Goal: Transaction & Acquisition: Purchase product/service

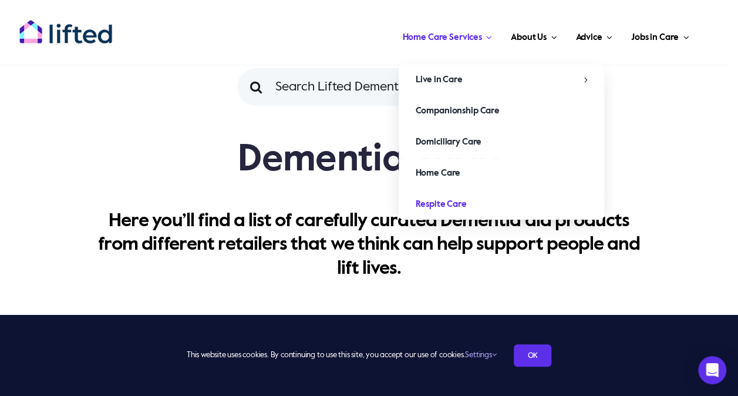
scroll to position [59, 0]
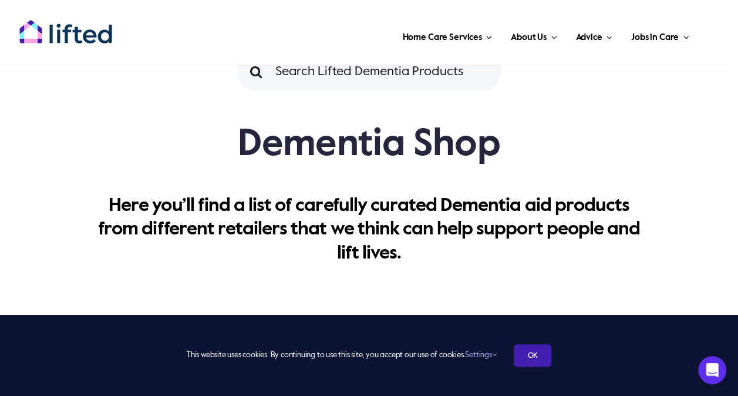
click at [522, 357] on link "OK" at bounding box center [533, 355] width 38 height 22
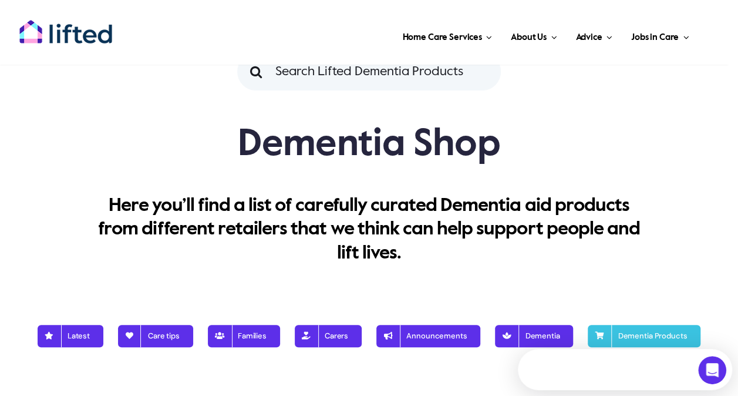
scroll to position [0, 0]
click at [396, 73] on input "Search for:" at bounding box center [369, 72] width 264 height 38
type input "interactive dog"
click at [237, 53] on input "" at bounding box center [256, 72] width 38 height 38
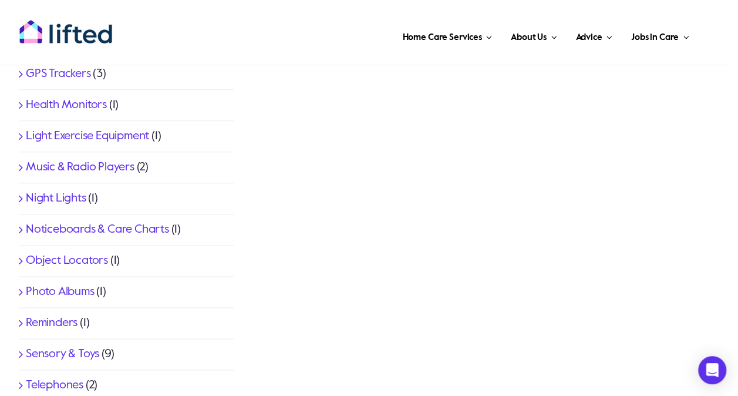
scroll to position [646, 0]
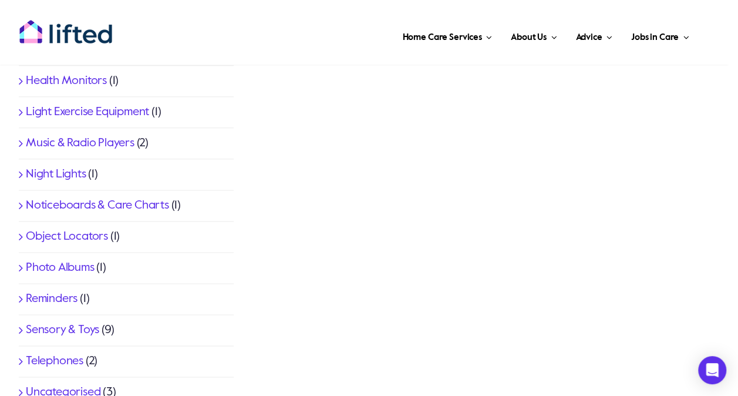
click at [61, 335] on li "Sensory & Toys (9)" at bounding box center [126, 330] width 215 height 31
click at [62, 330] on link "Sensory & Toys" at bounding box center [62, 330] width 73 height 12
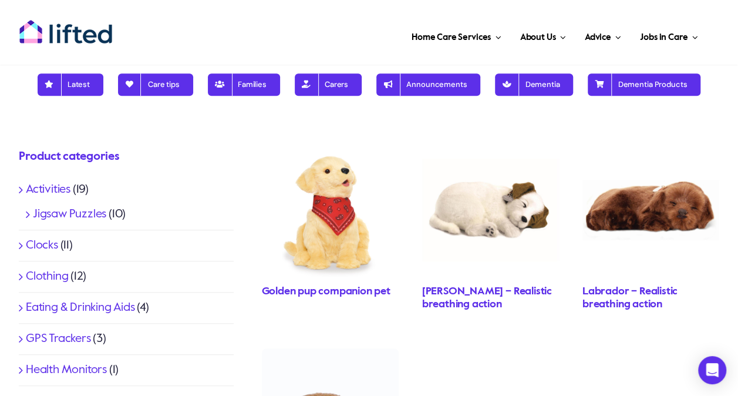
scroll to position [352, 0]
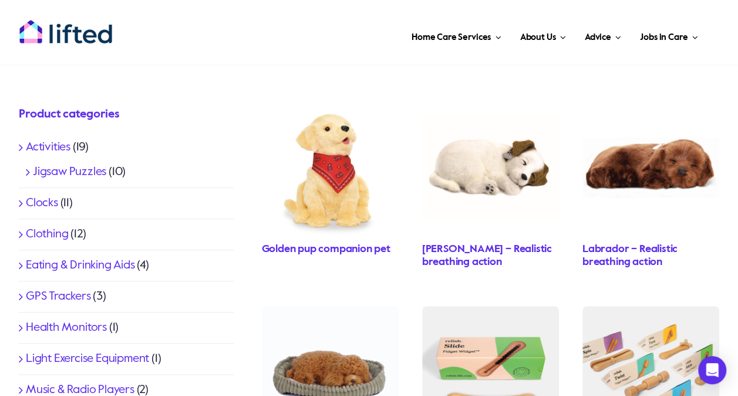
click at [342, 254] on link "Golden pup companion pet" at bounding box center [326, 249] width 129 height 11
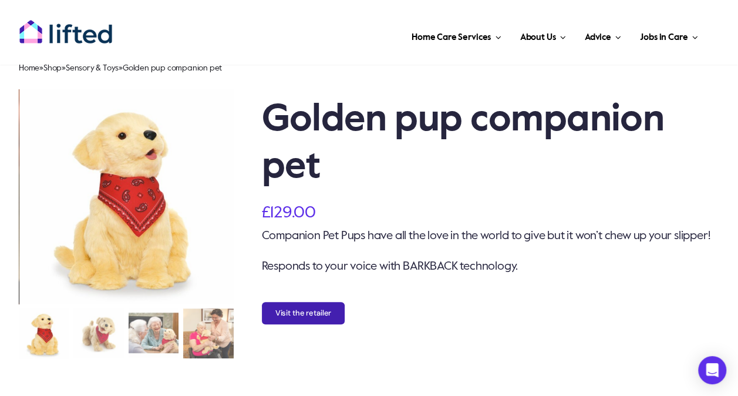
click at [301, 324] on button "Visit the retailer" at bounding box center [303, 313] width 83 height 22
